Goal: Transaction & Acquisition: Download file/media

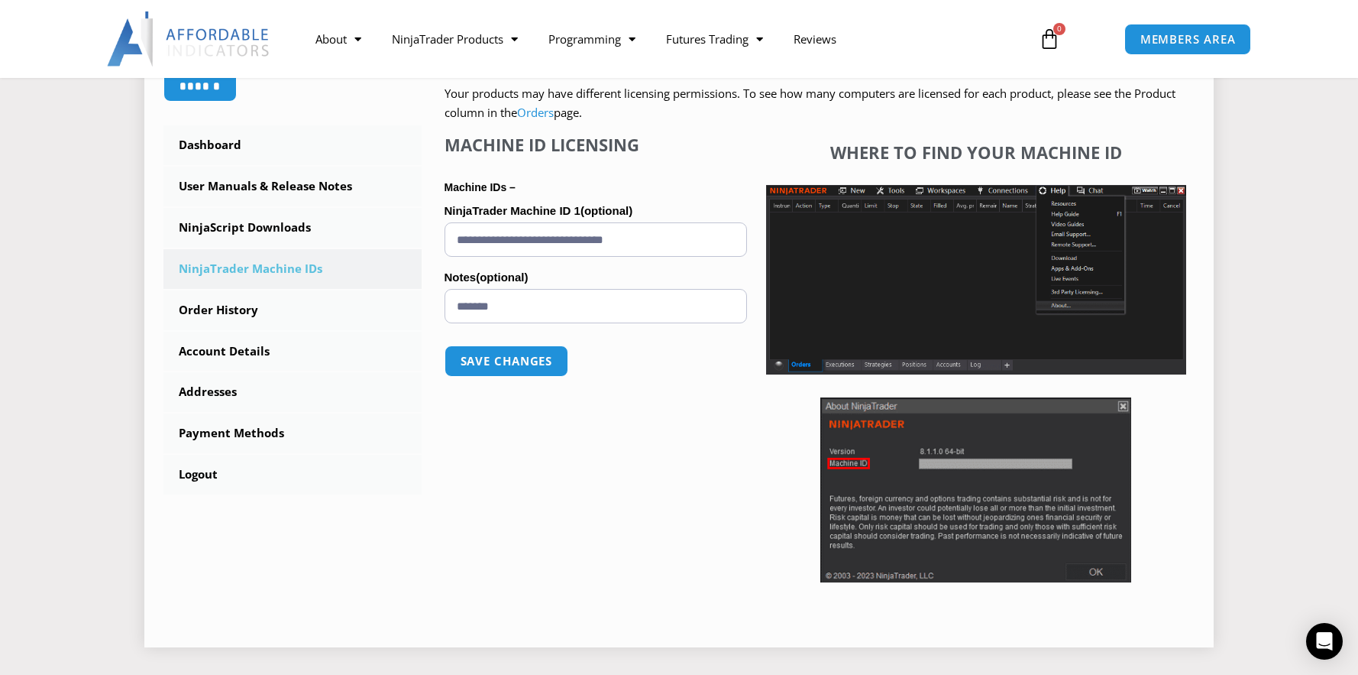
scroll to position [364, 0]
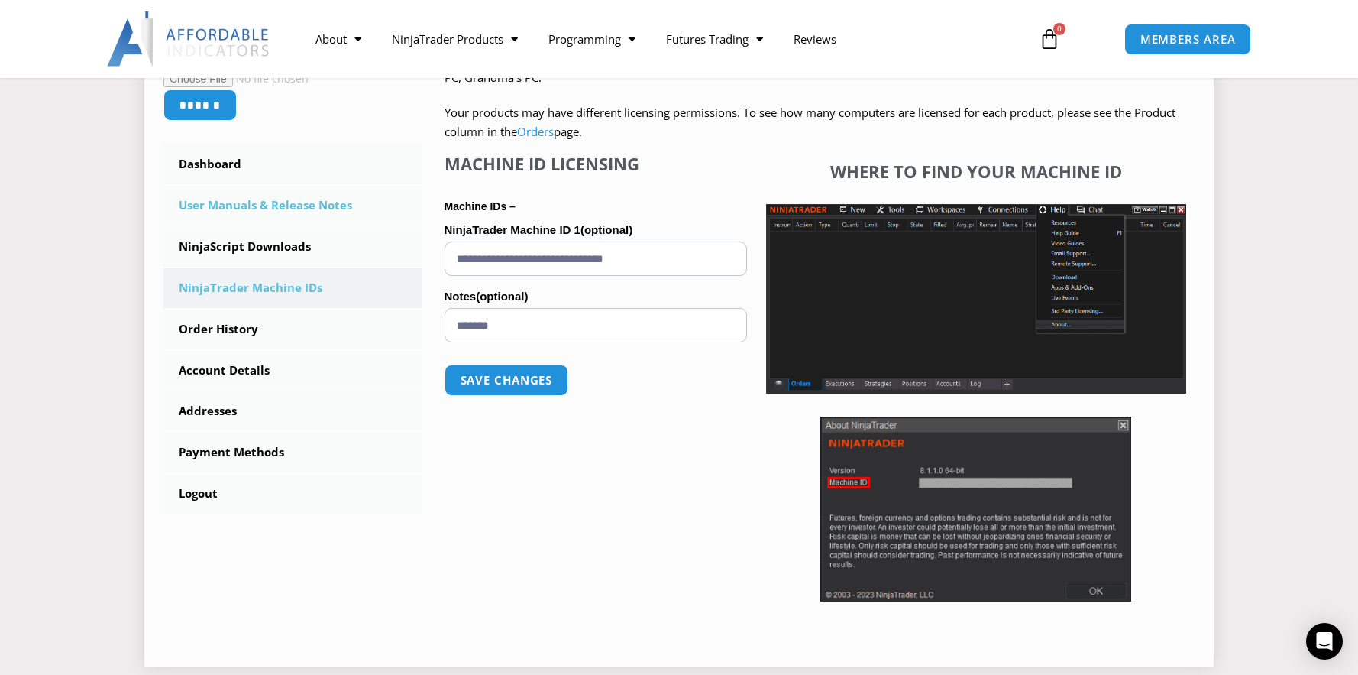
click at [240, 208] on link "User Manuals & Release Notes" at bounding box center [292, 206] width 258 height 40
click at [266, 248] on link "NinjaScript Downloads" at bounding box center [292, 247] width 258 height 40
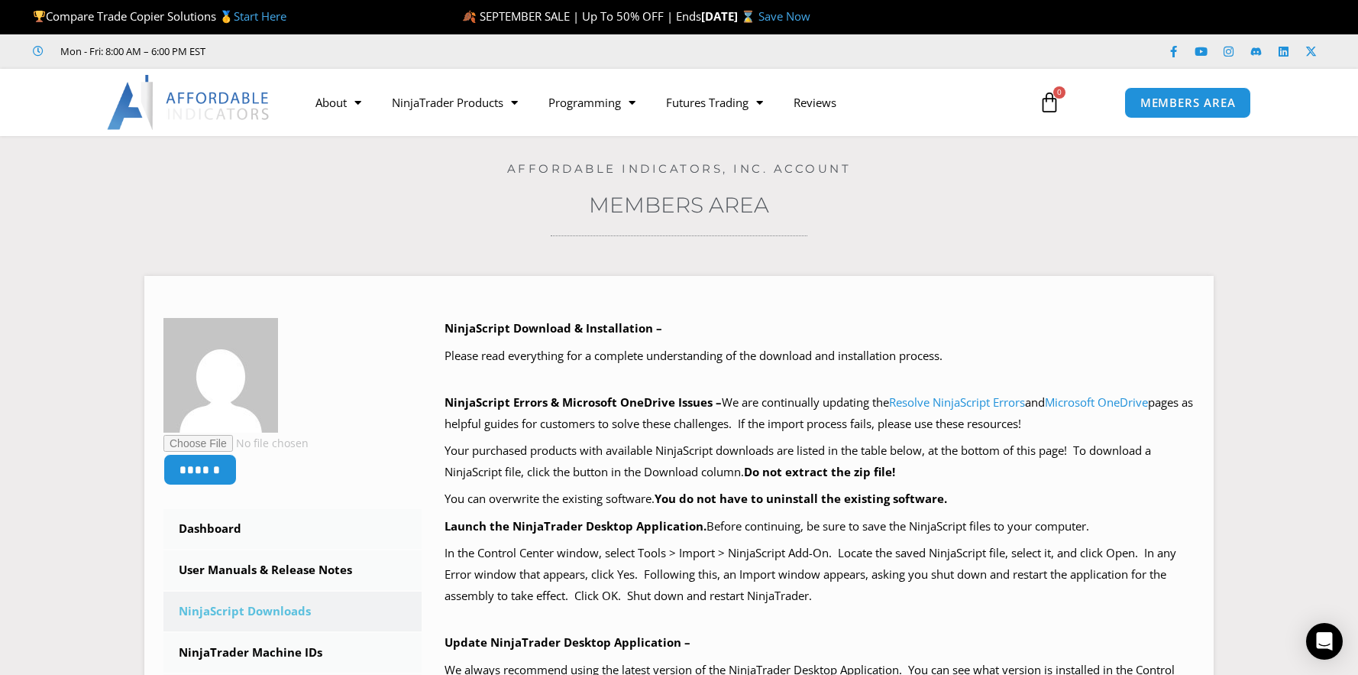
scroll to position [154, 0]
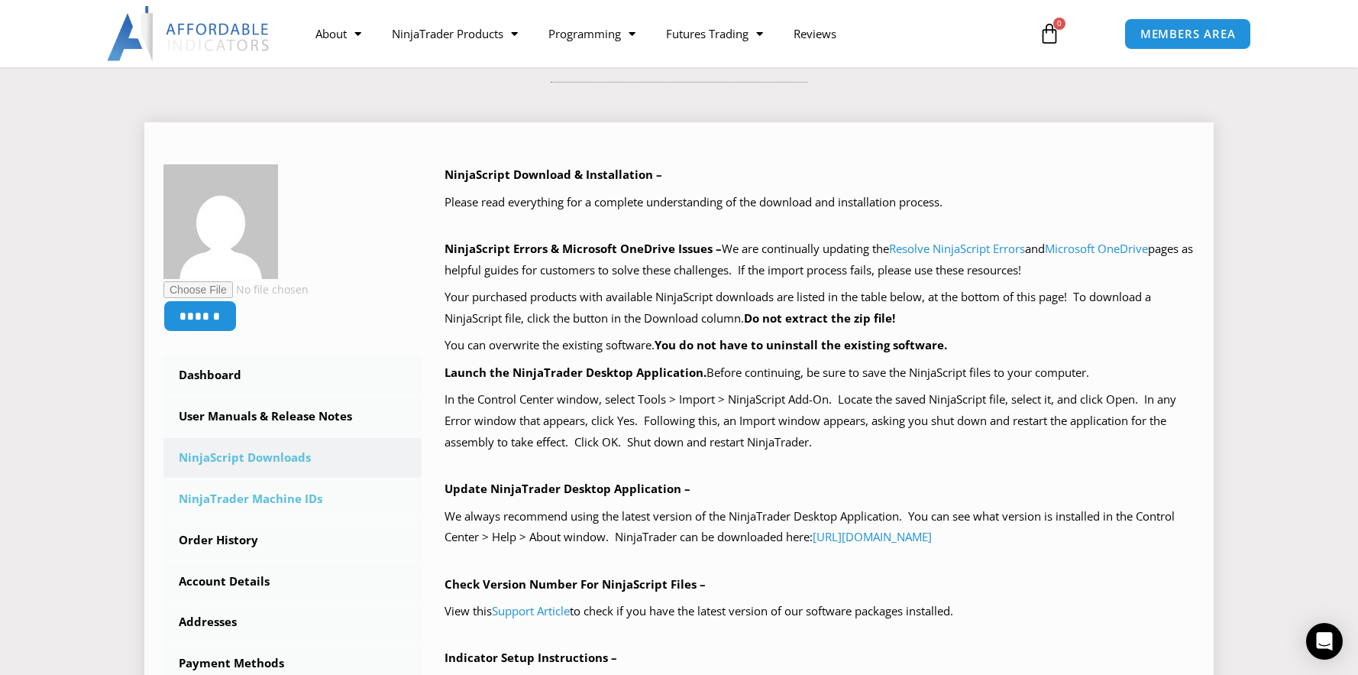
click at [265, 499] on link "NinjaTrader Machine IDs" at bounding box center [292, 499] width 258 height 40
click at [283, 505] on link "NinjaTrader Machine IDs" at bounding box center [292, 499] width 258 height 40
click at [264, 500] on link "NinjaTrader Machine IDs" at bounding box center [292, 499] width 258 height 40
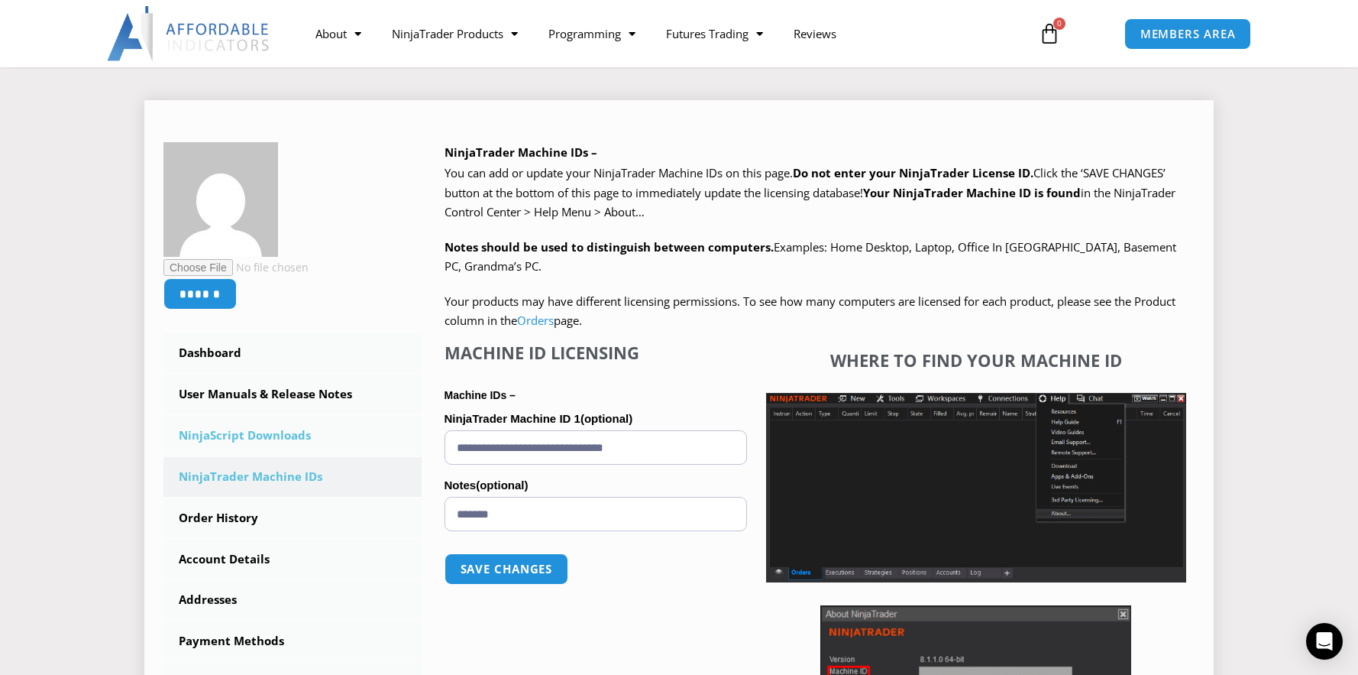
click at [270, 434] on link "NinjaScript Downloads" at bounding box center [292, 436] width 258 height 40
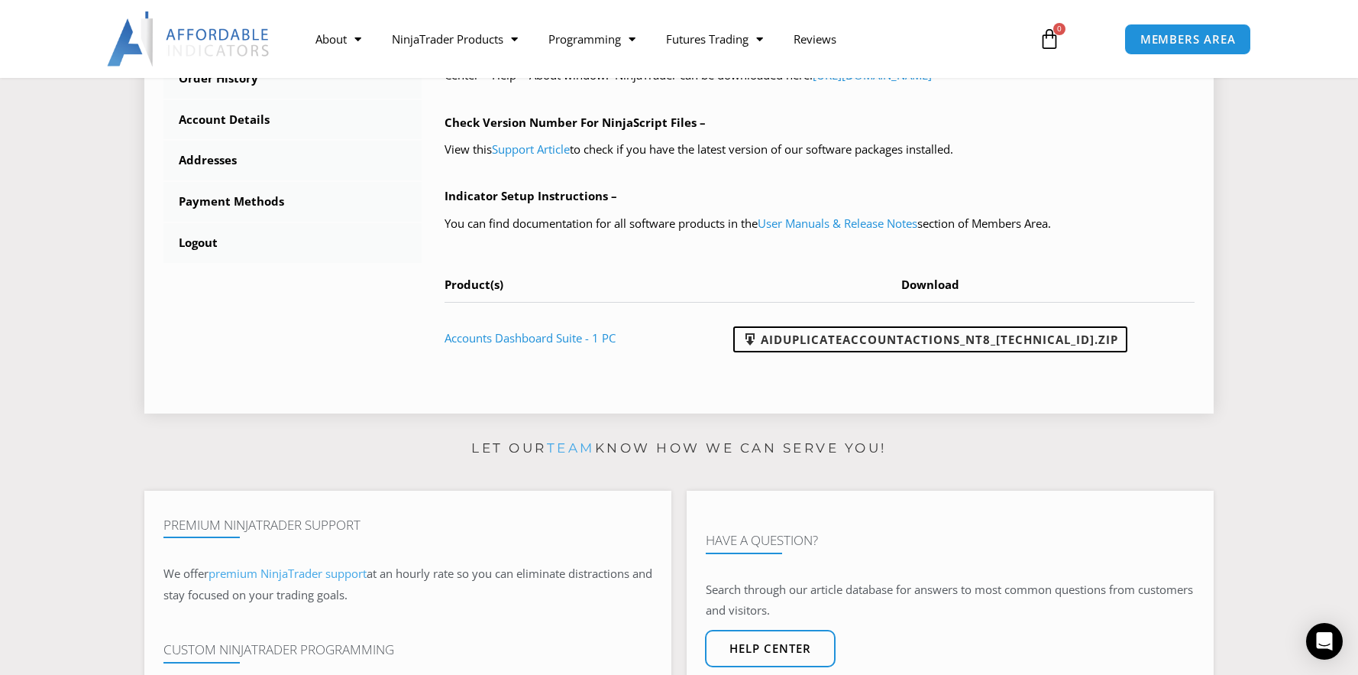
scroll to position [605, 0]
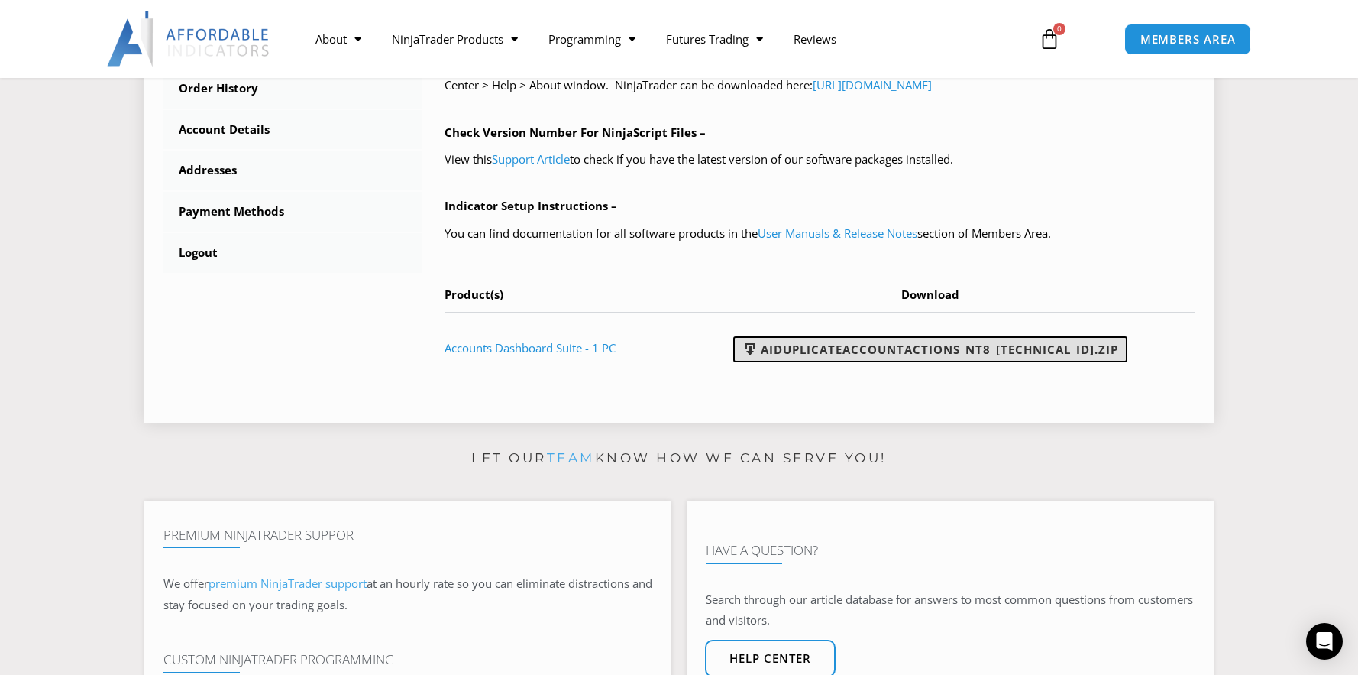
click at [882, 352] on link "AIDuplicateAccountActions_NT8_25.9.10.1.zip" at bounding box center [930, 349] width 394 height 26
